Goal: Task Accomplishment & Management: Manage account settings

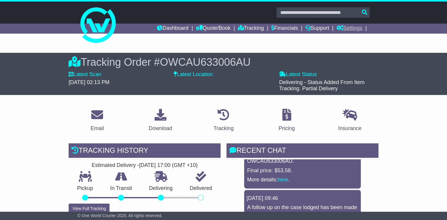
click at [356, 26] on link "Settings" at bounding box center [349, 29] width 26 height 10
click at [362, 44] on link "Address Book" at bounding box center [360, 45] width 47 height 6
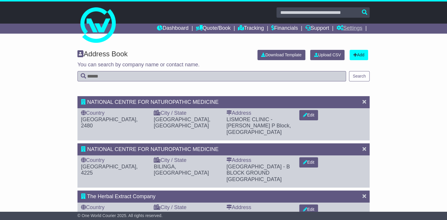
click at [359, 27] on link "Settings" at bounding box center [349, 29] width 26 height 10
drag, startPoint x: 344, startPoint y: 38, endPoint x: 335, endPoint y: 54, distance: 18.2
click at [344, 37] on link "Settings" at bounding box center [360, 38] width 47 height 6
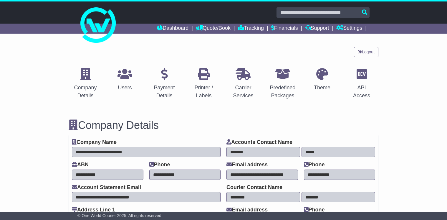
select select "**********"
select select "**"
select select "*"
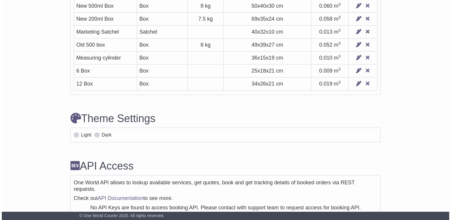
scroll to position [1933, 0]
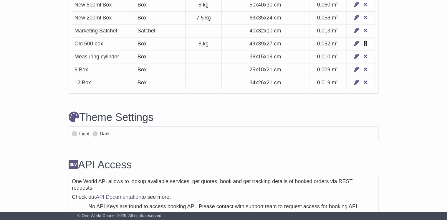
click at [367, 46] on icon at bounding box center [366, 43] width 4 height 5
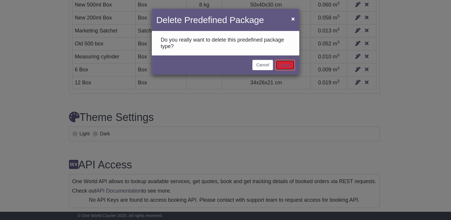
click at [279, 64] on link "Delete" at bounding box center [284, 65] width 19 height 10
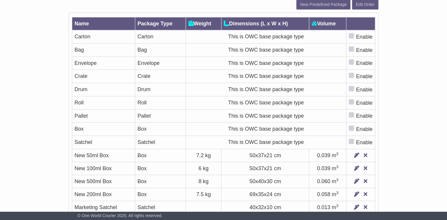
scroll to position [1874, 0]
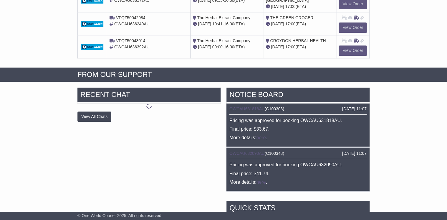
scroll to position [165, 0]
